Goal: Information Seeking & Learning: Learn about a topic

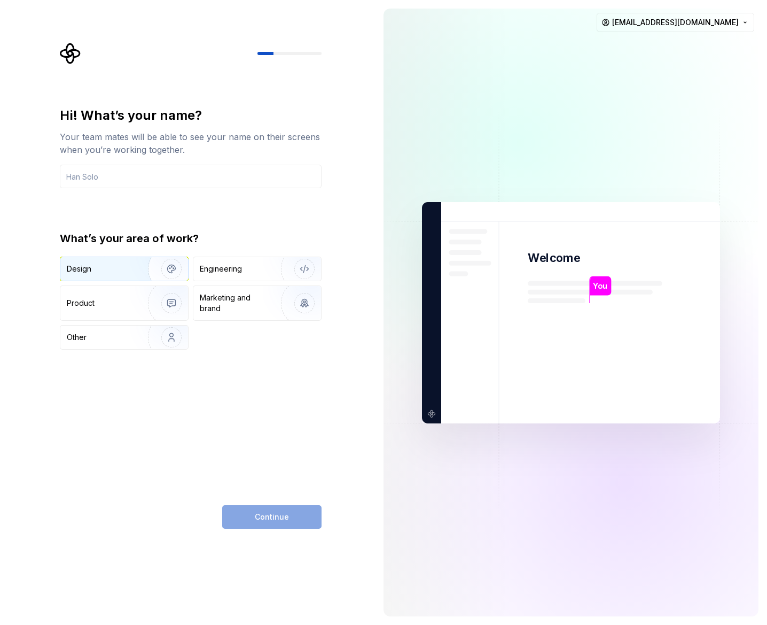
click at [175, 271] on img "button" at bounding box center [164, 269] width 68 height 72
click at [219, 177] on input "text" at bounding box center [191, 177] width 262 height 24
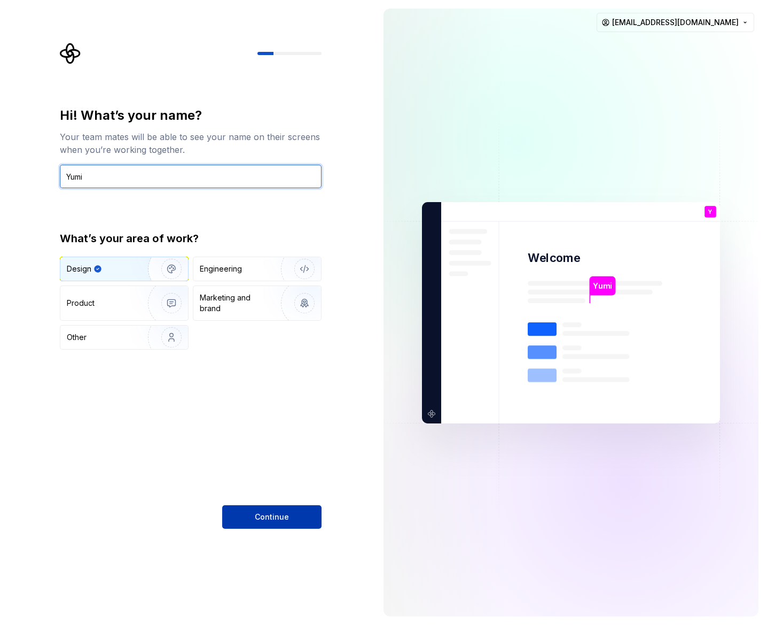
type input "Yumi"
click at [291, 513] on button "Continue" at bounding box center [271, 517] width 99 height 24
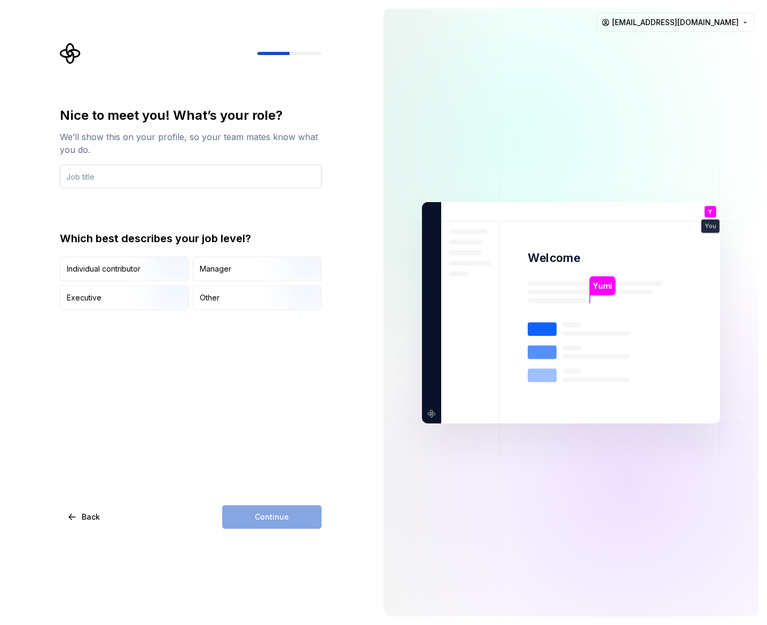
click at [178, 180] on input "text" at bounding box center [191, 177] width 262 height 24
type input "Product designer"
click at [148, 271] on img "button" at bounding box center [162, 282] width 68 height 72
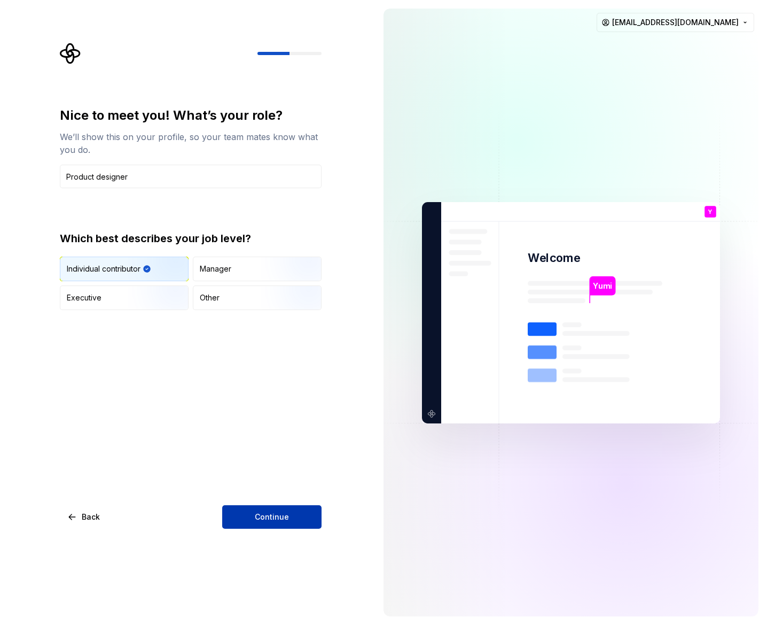
click at [313, 525] on button "Continue" at bounding box center [271, 517] width 99 height 24
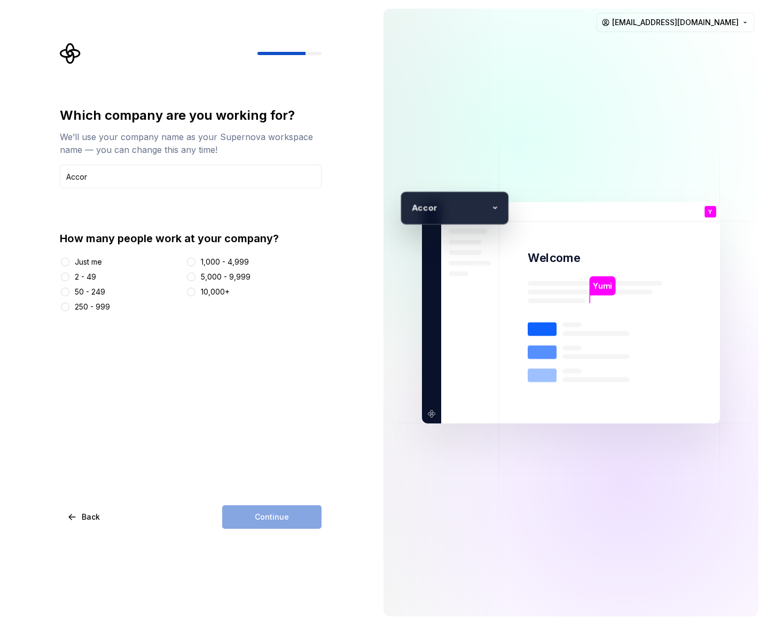
type input "Accor"
click at [191, 293] on button "10,000+" at bounding box center [191, 292] width 9 height 9
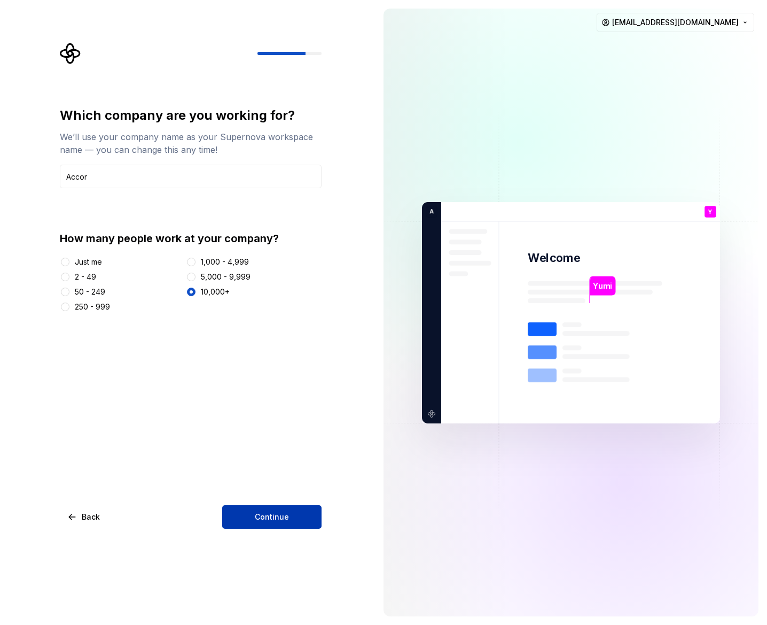
click at [278, 513] on span "Continue" at bounding box center [272, 516] width 34 height 11
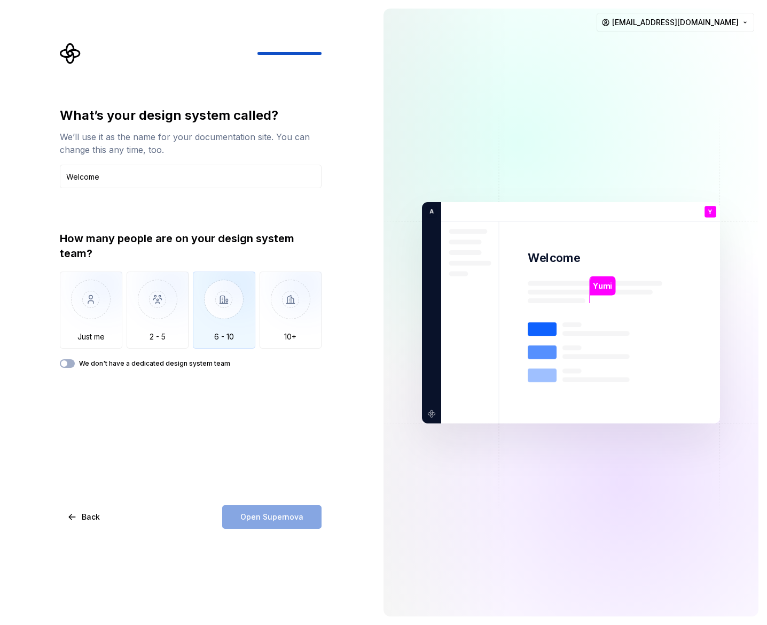
type input "Welcome"
click at [229, 290] on img "button" at bounding box center [224, 307] width 63 height 72
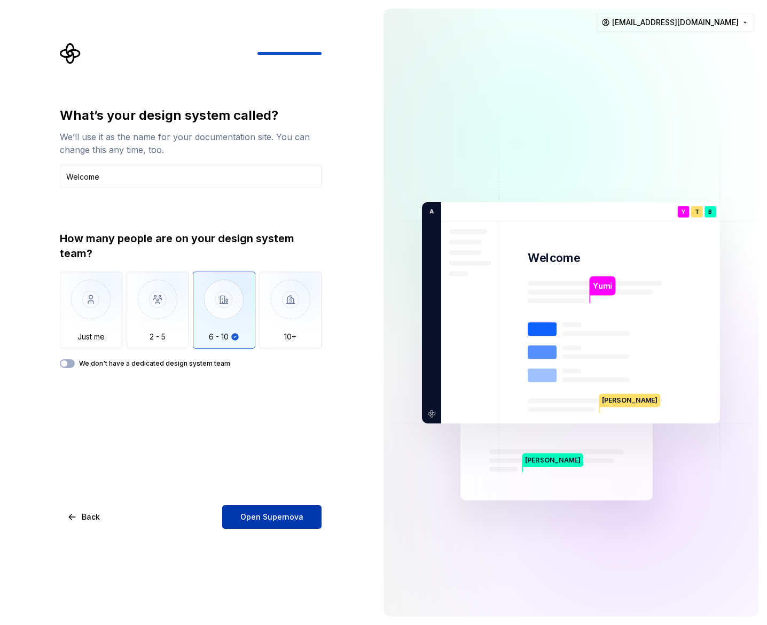
click at [306, 518] on button "Open Supernova" at bounding box center [271, 517] width 99 height 24
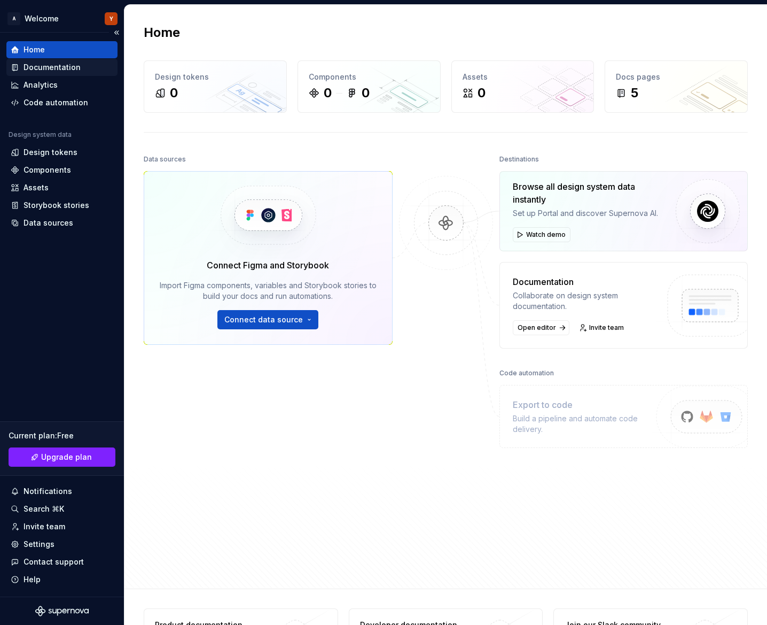
click at [39, 66] on div "Documentation" at bounding box center [52, 67] width 57 height 11
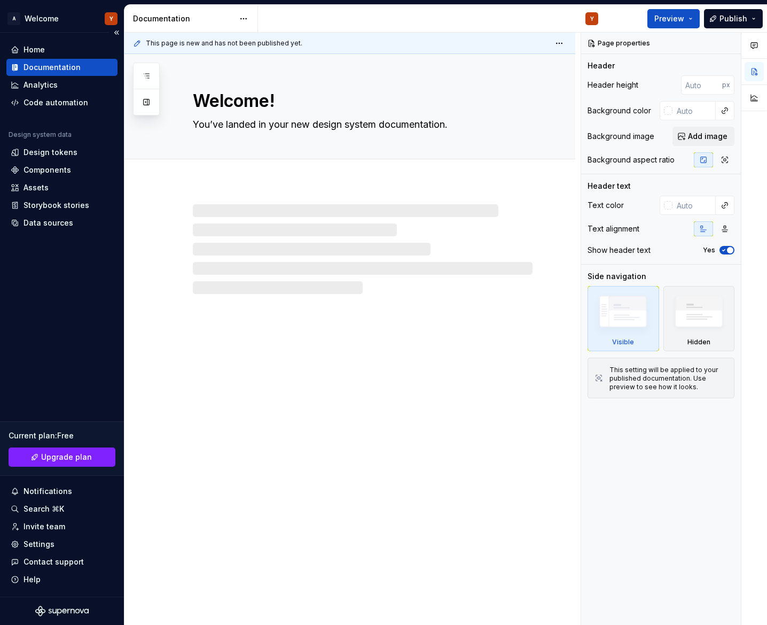
click at [39, 75] on div "Documentation" at bounding box center [61, 67] width 111 height 17
type textarea "*"
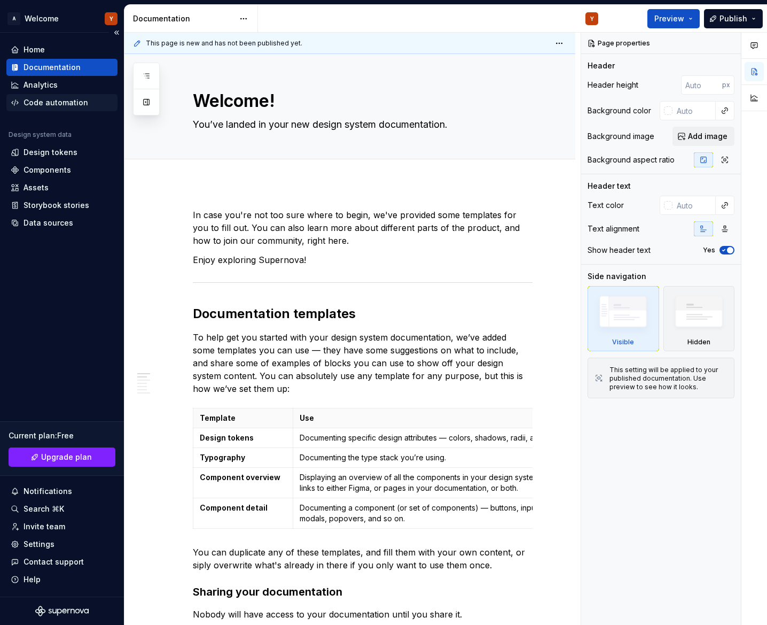
click at [41, 102] on div "Code automation" at bounding box center [56, 102] width 65 height 11
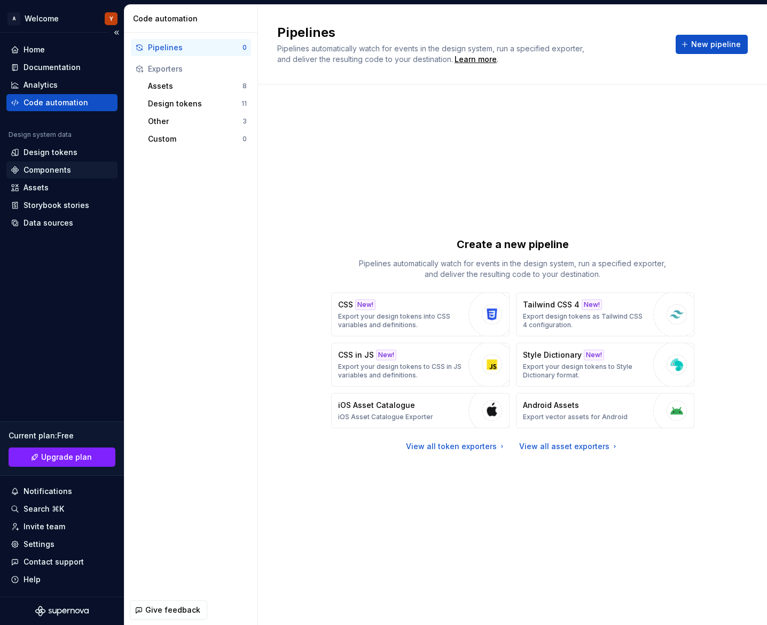
click at [43, 177] on div "Components" at bounding box center [61, 169] width 111 height 17
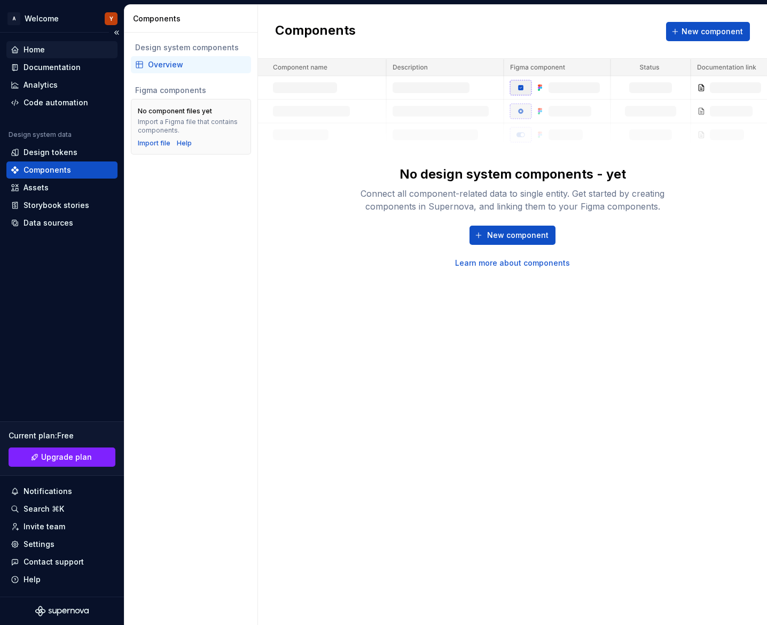
click at [27, 48] on div "Home" at bounding box center [34, 49] width 21 height 11
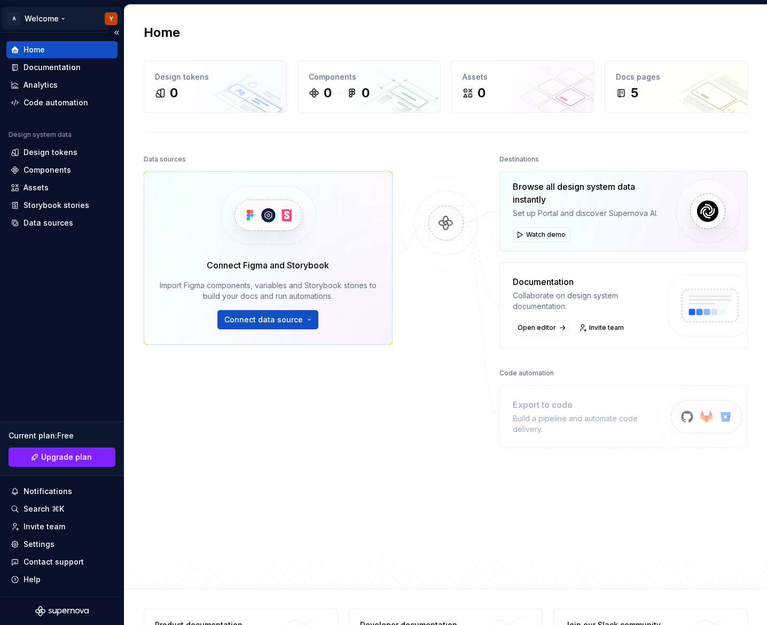
click at [31, 18] on html "A Welcome Y Home Documentation Analytics Code automation Design system data Des…" at bounding box center [383, 312] width 767 height 625
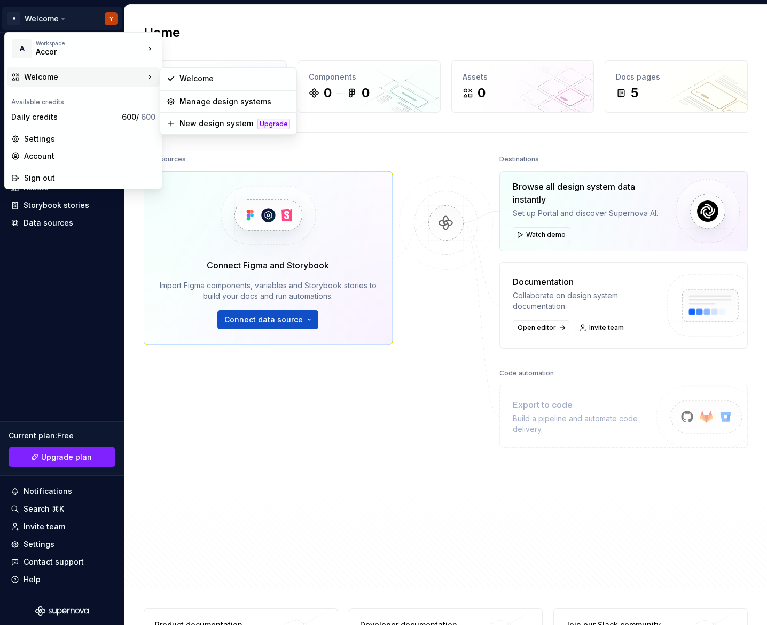
click at [63, 75] on div "Welcome" at bounding box center [84, 77] width 121 height 11
click at [655, 96] on html "A Welcome Y Home Documentation Analytics Code automation Design system data Des…" at bounding box center [383, 312] width 767 height 625
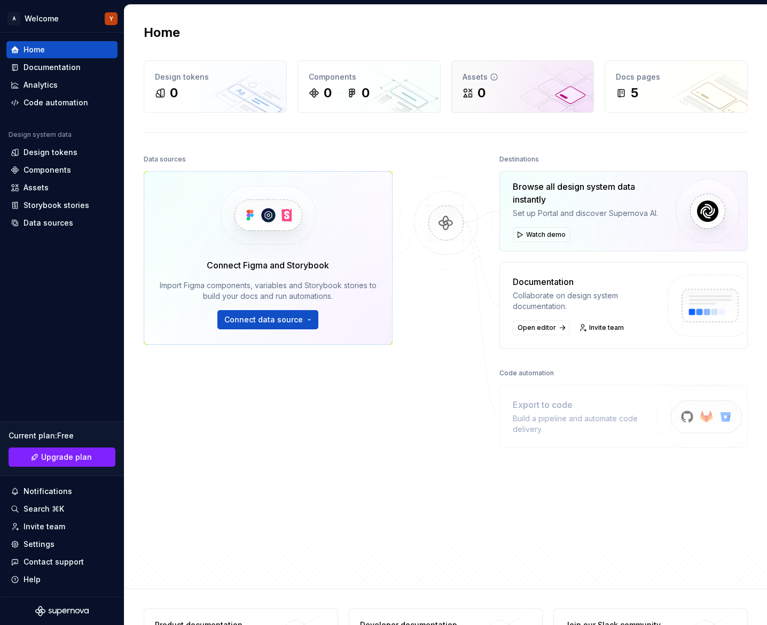
click at [535, 94] on div "0" at bounding box center [523, 92] width 121 height 17
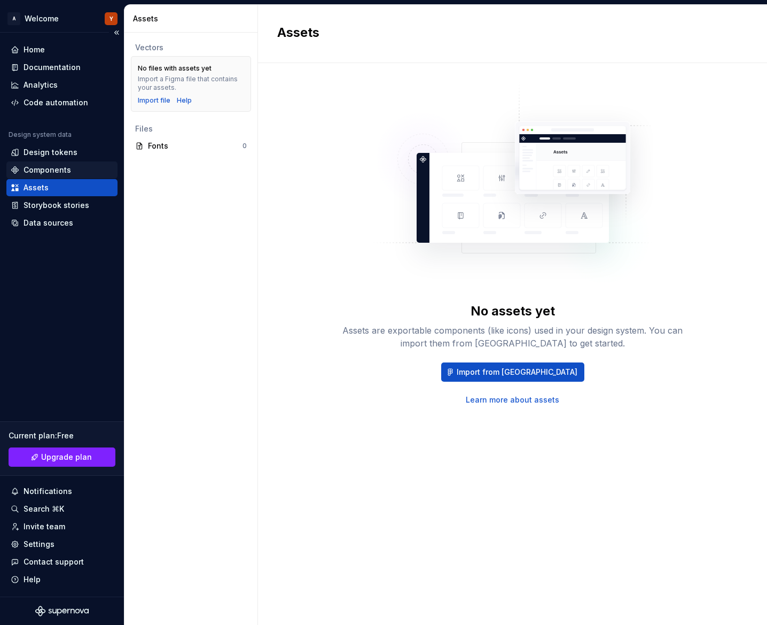
click at [64, 166] on div "Components" at bounding box center [48, 170] width 48 height 11
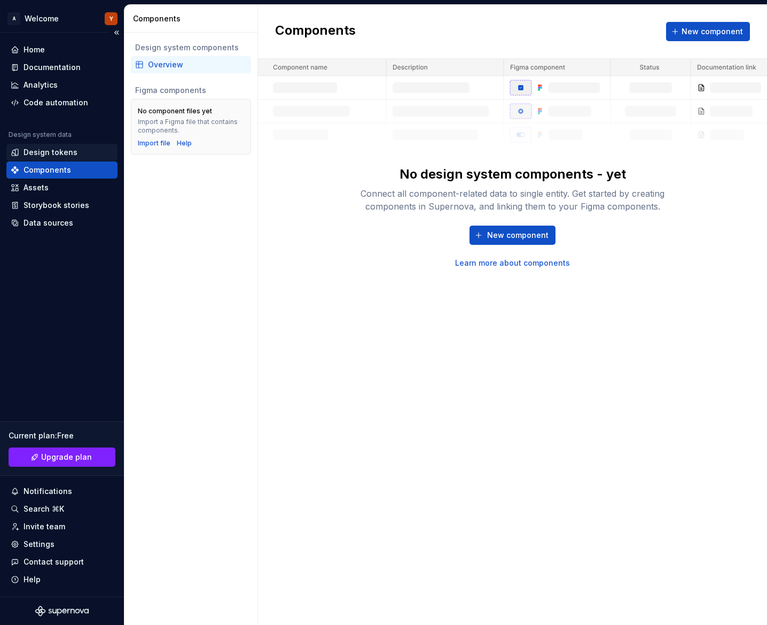
click at [66, 153] on div "Design tokens" at bounding box center [51, 152] width 54 height 11
